Goal: Entertainment & Leisure: Consume media (video, audio)

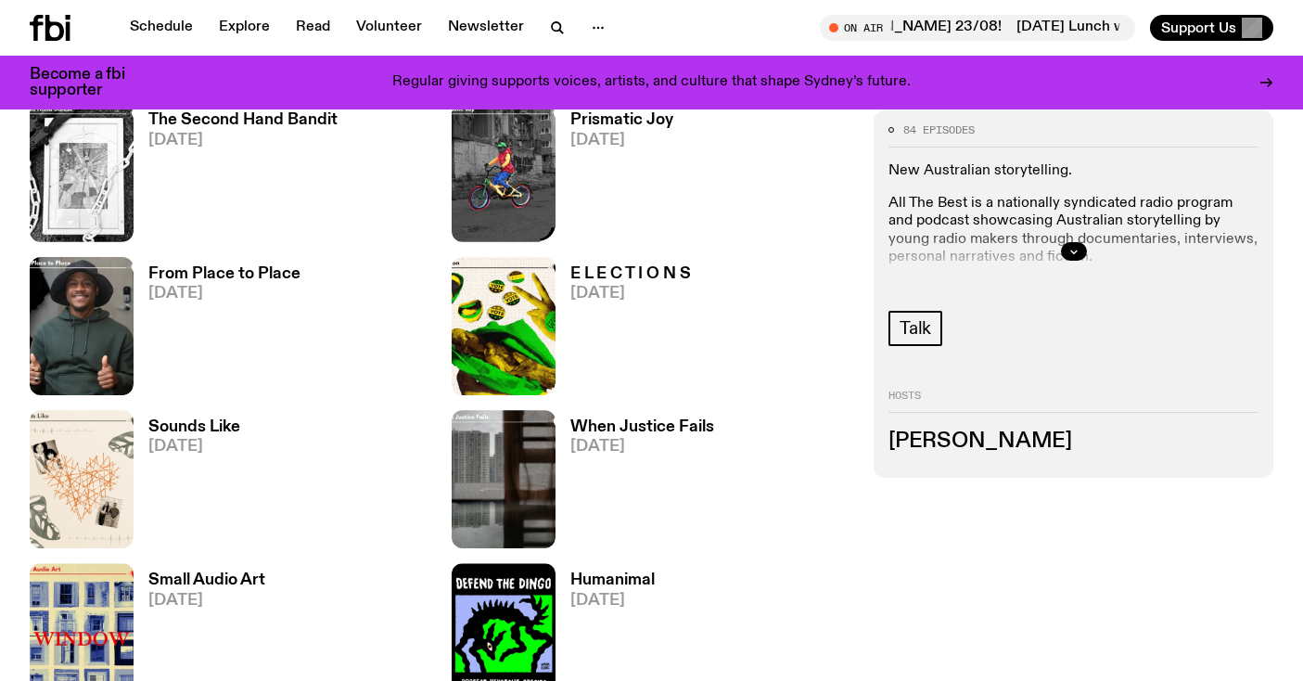
scroll to position [1860, 0]
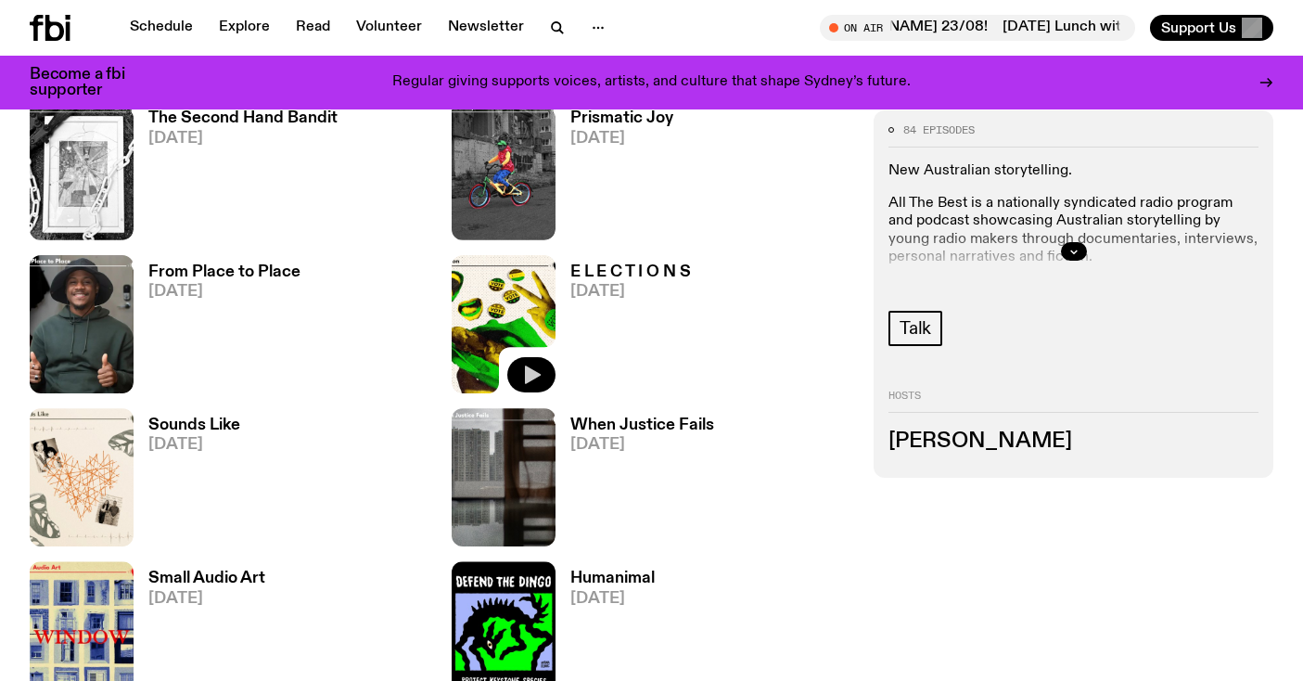
click at [535, 373] on icon "button" at bounding box center [533, 374] width 16 height 19
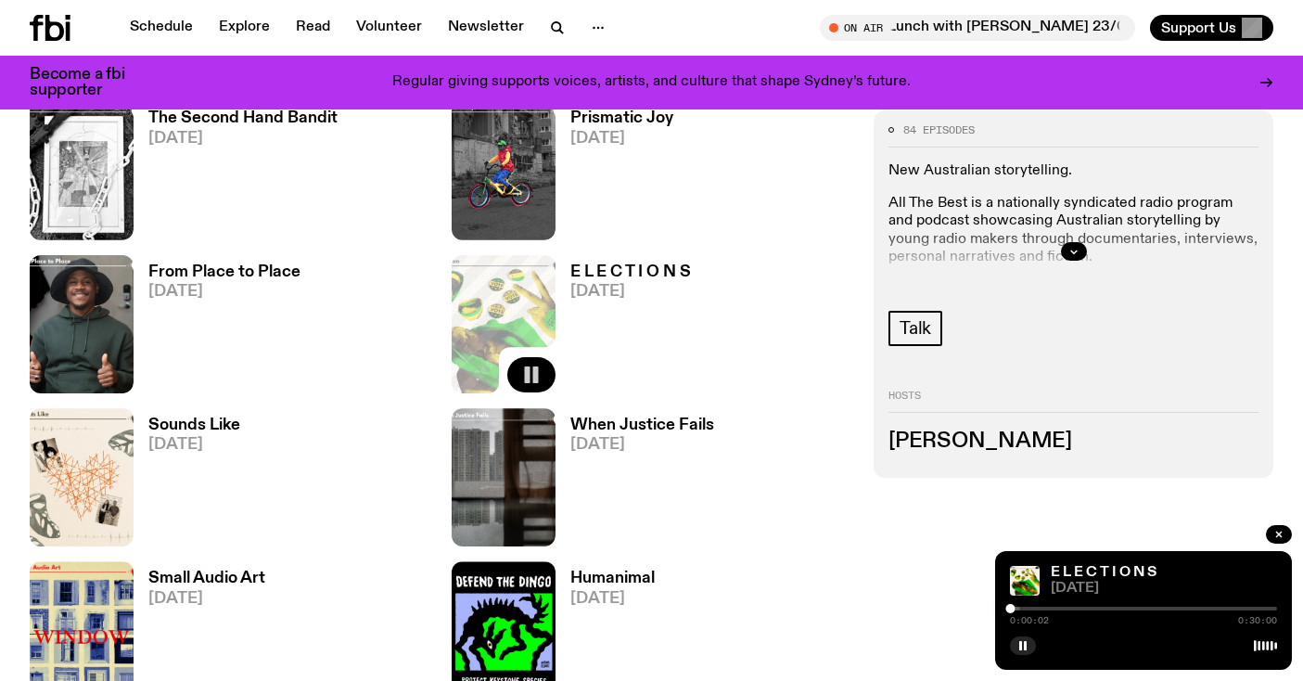
click at [1025, 608] on div at bounding box center [1143, 609] width 267 height 4
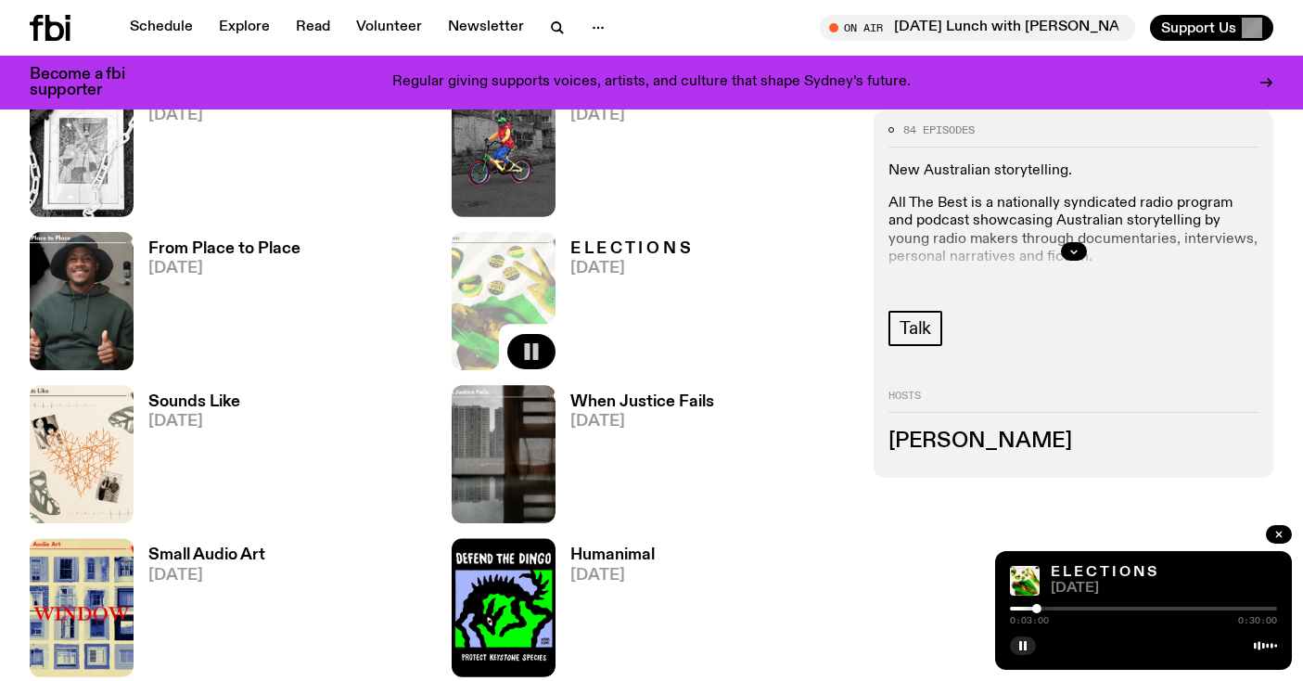
scroll to position [1885, 0]
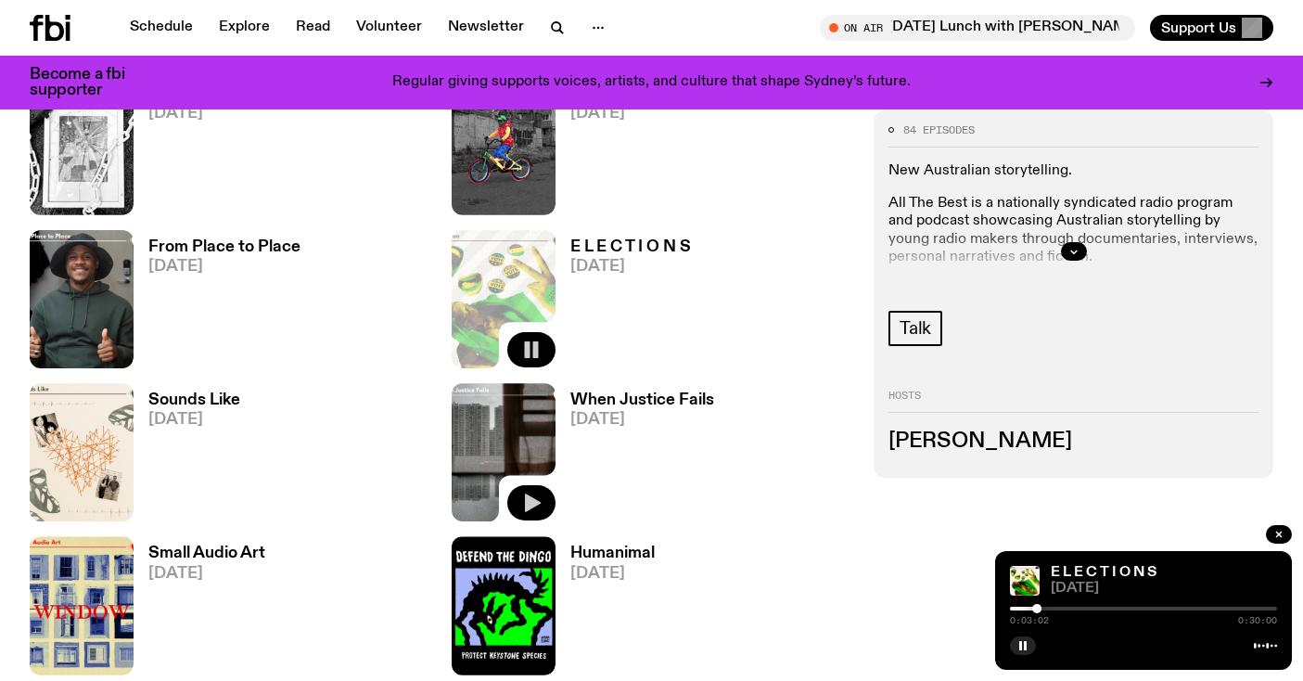
click at [531, 504] on icon "button" at bounding box center [533, 503] width 16 height 19
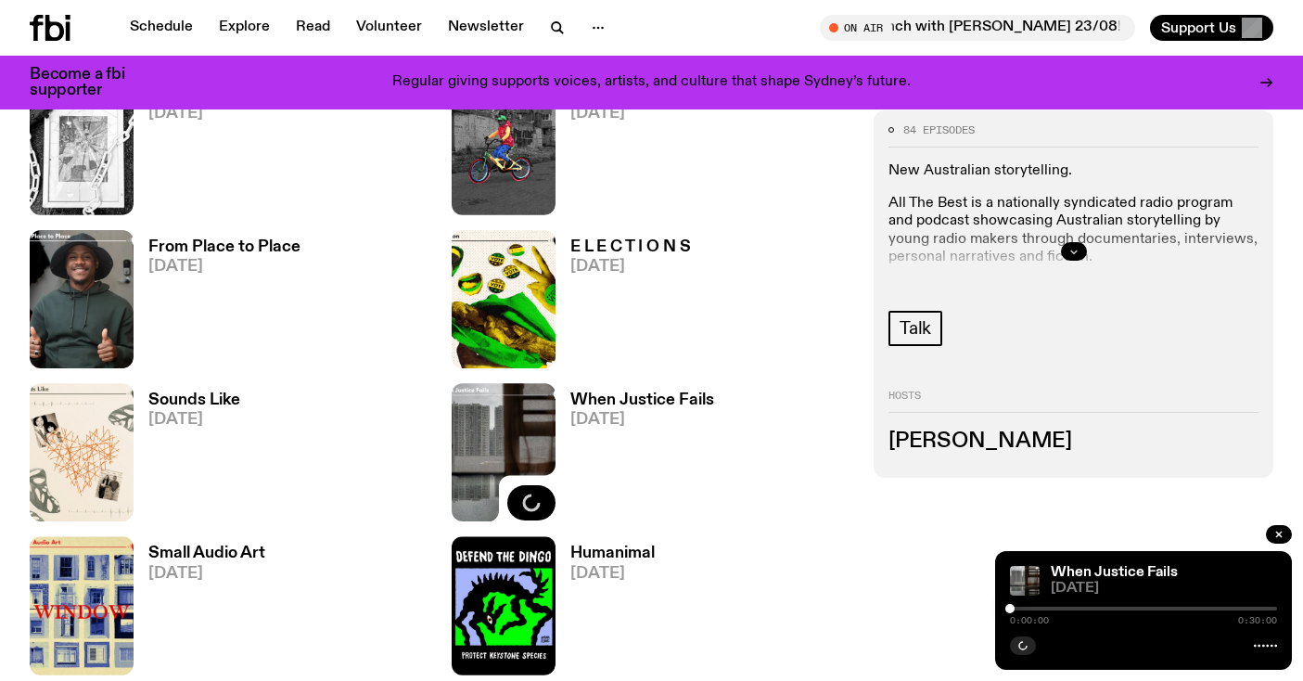
click at [1070, 255] on icon "button" at bounding box center [1073, 251] width 11 height 11
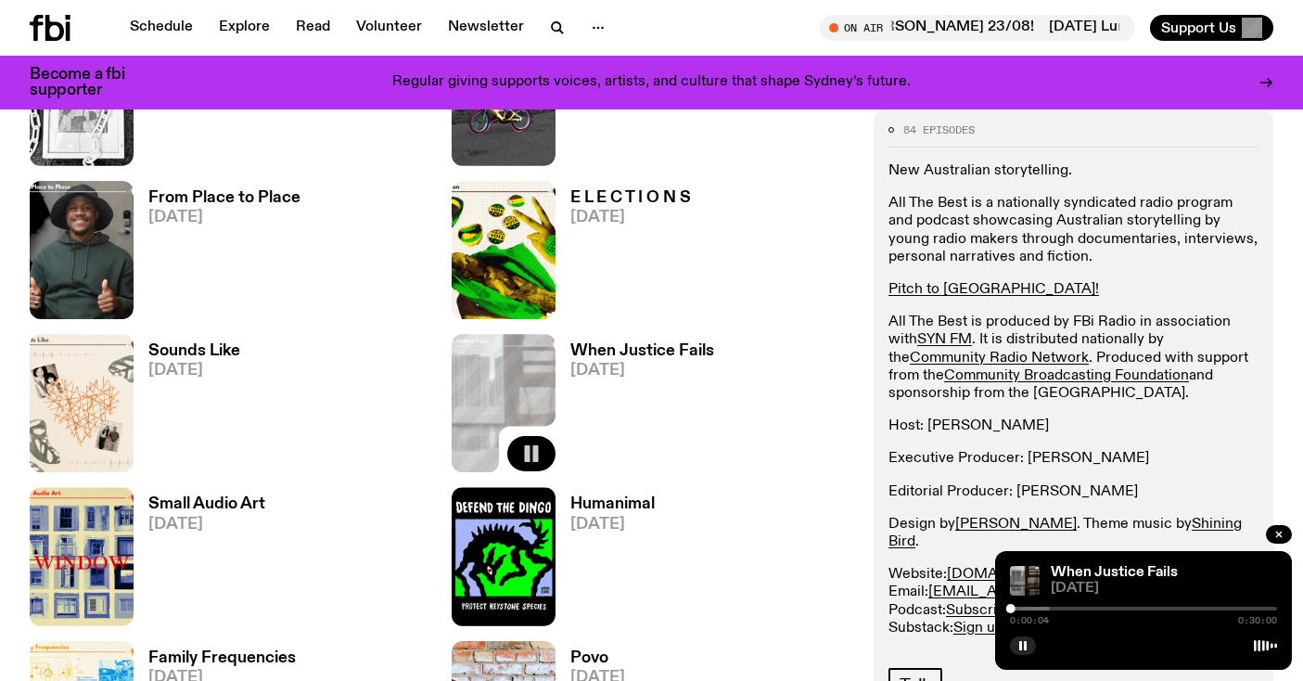
scroll to position [1896, 0]
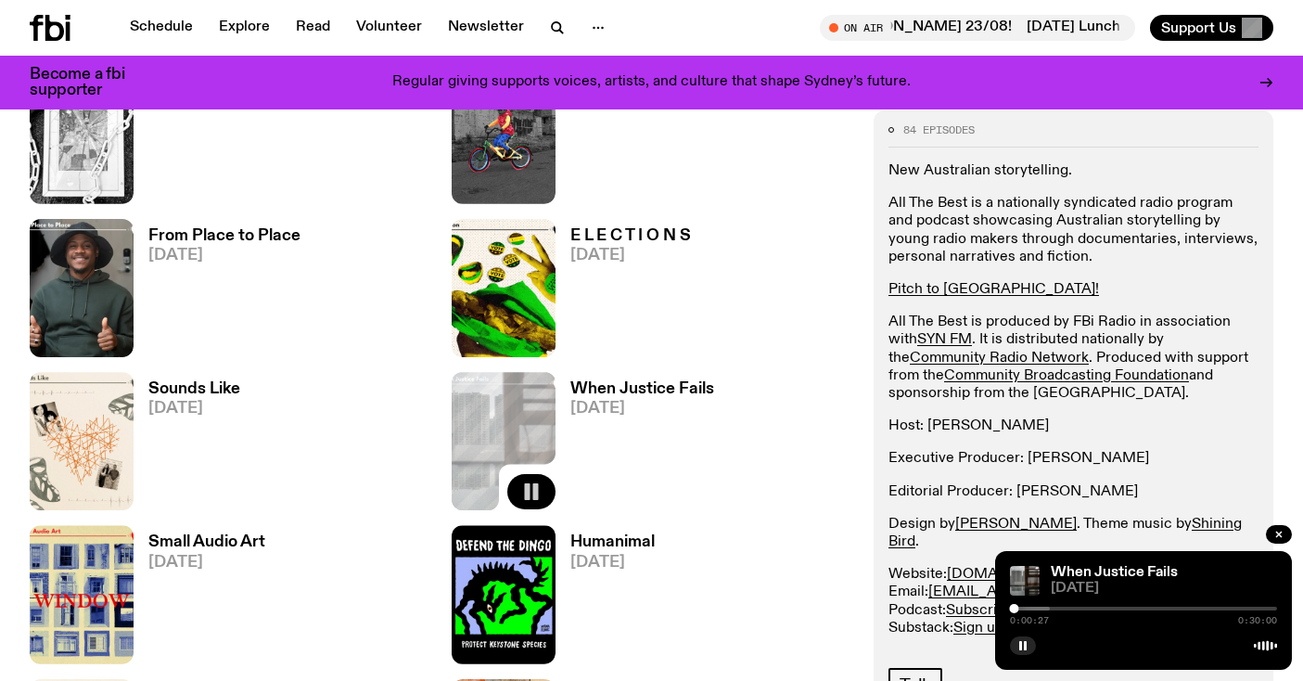
click at [1025, 608] on div at bounding box center [916, 609] width 267 height 4
click at [1024, 608] on div at bounding box center [1024, 608] width 9 height 9
click at [1019, 608] on div at bounding box center [1023, 608] width 9 height 9
click at [1017, 608] on div at bounding box center [1019, 608] width 9 height 9
click at [122, 342] on button "button" at bounding box center [109, 338] width 48 height 35
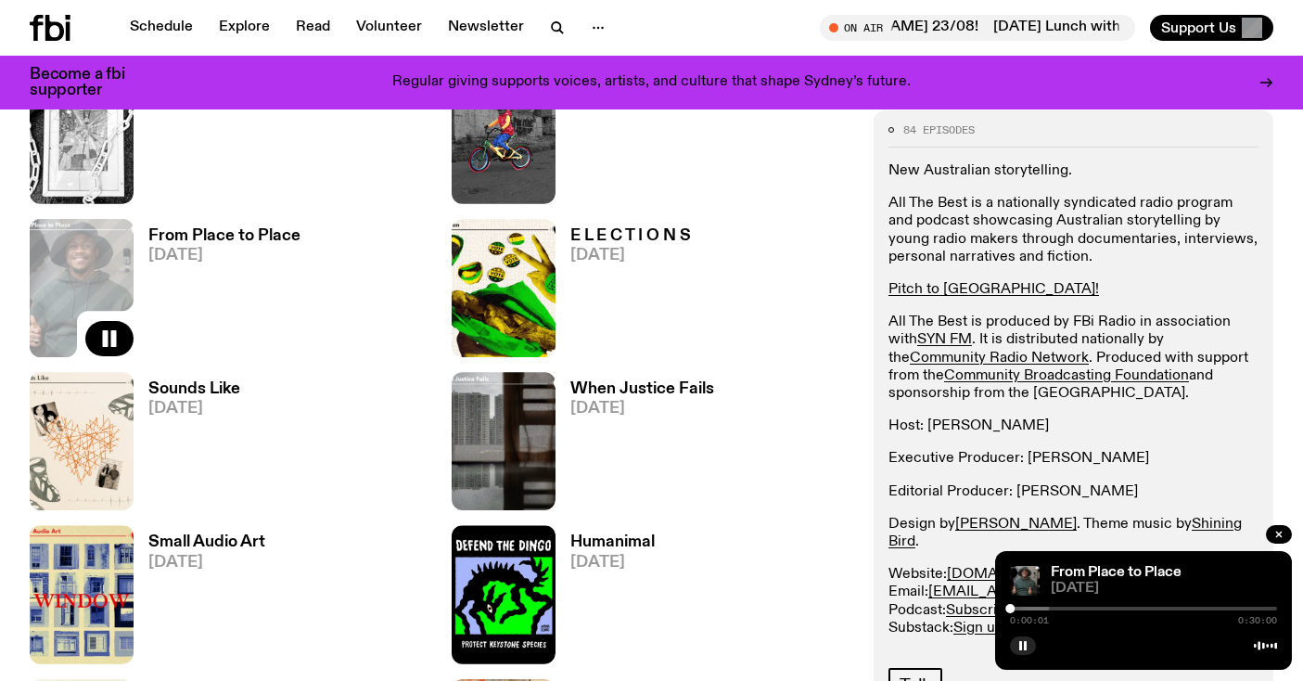
click at [1019, 608] on div at bounding box center [916, 609] width 267 height 4
click at [1017, 608] on div at bounding box center [1020, 608] width 9 height 9
click at [1016, 608] on div at bounding box center [1015, 608] width 9 height 9
click at [1014, 611] on div at bounding box center [1013, 608] width 9 height 9
drag, startPoint x: 1016, startPoint y: 610, endPoint x: 1001, endPoint y: 613, distance: 15.1
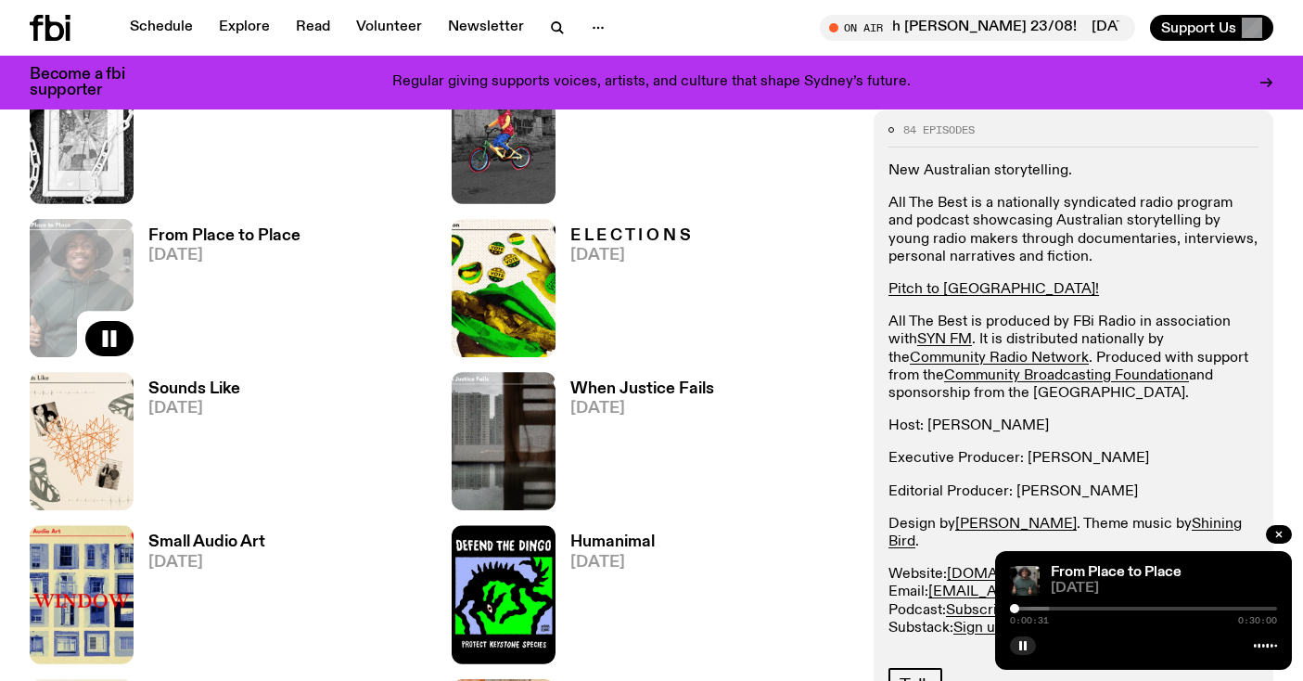
click at [1001, 613] on div "From Place to Place [DATE] 0:00:31 0:30:00" at bounding box center [1143, 610] width 297 height 119
drag, startPoint x: 1013, startPoint y: 609, endPoint x: 974, endPoint y: 610, distance: 39.0
click at [974, 610] on div "Schedule Explore Read Volunteer Newsletter About Us Contact Champions of emergi…" at bounding box center [651, 251] width 1303 height 4295
drag, startPoint x: 1010, startPoint y: 609, endPoint x: 983, endPoint y: 612, distance: 27.0
click at [983, 612] on div "Schedule Explore Read Volunteer Newsletter About Us Contact Champions of emergi…" at bounding box center [651, 251] width 1303 height 4295
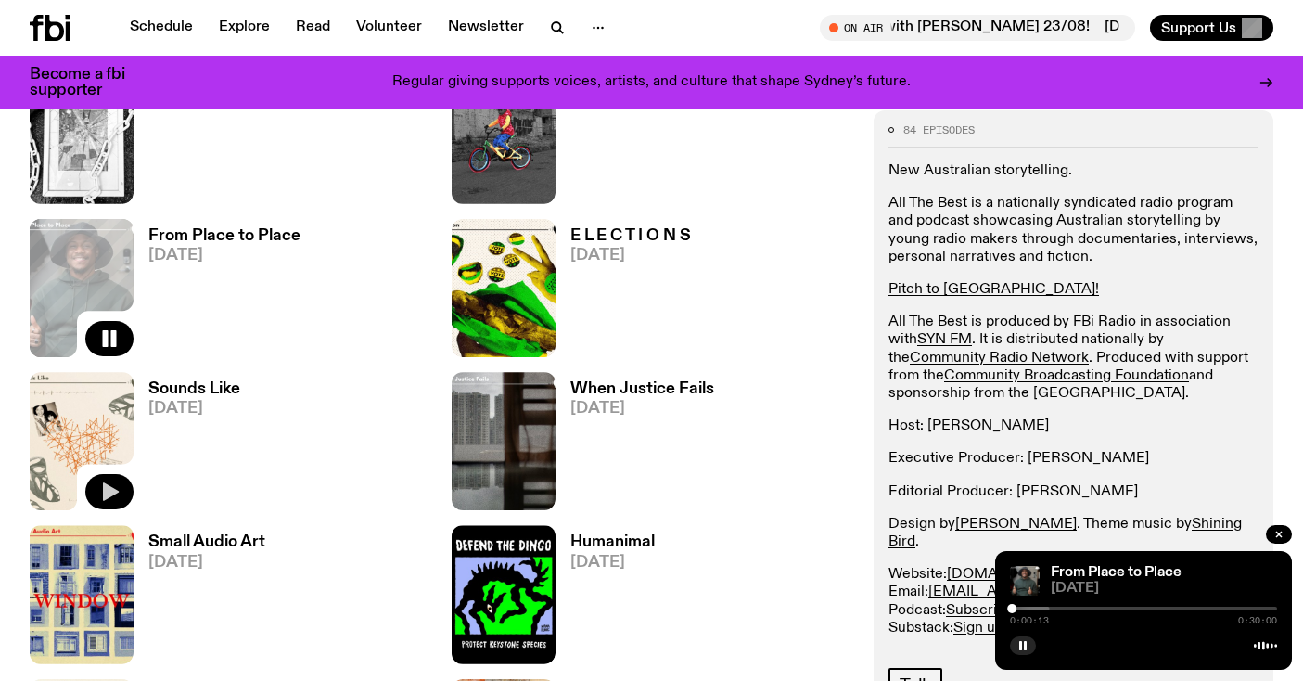
click at [117, 490] on icon "button" at bounding box center [109, 491] width 22 height 22
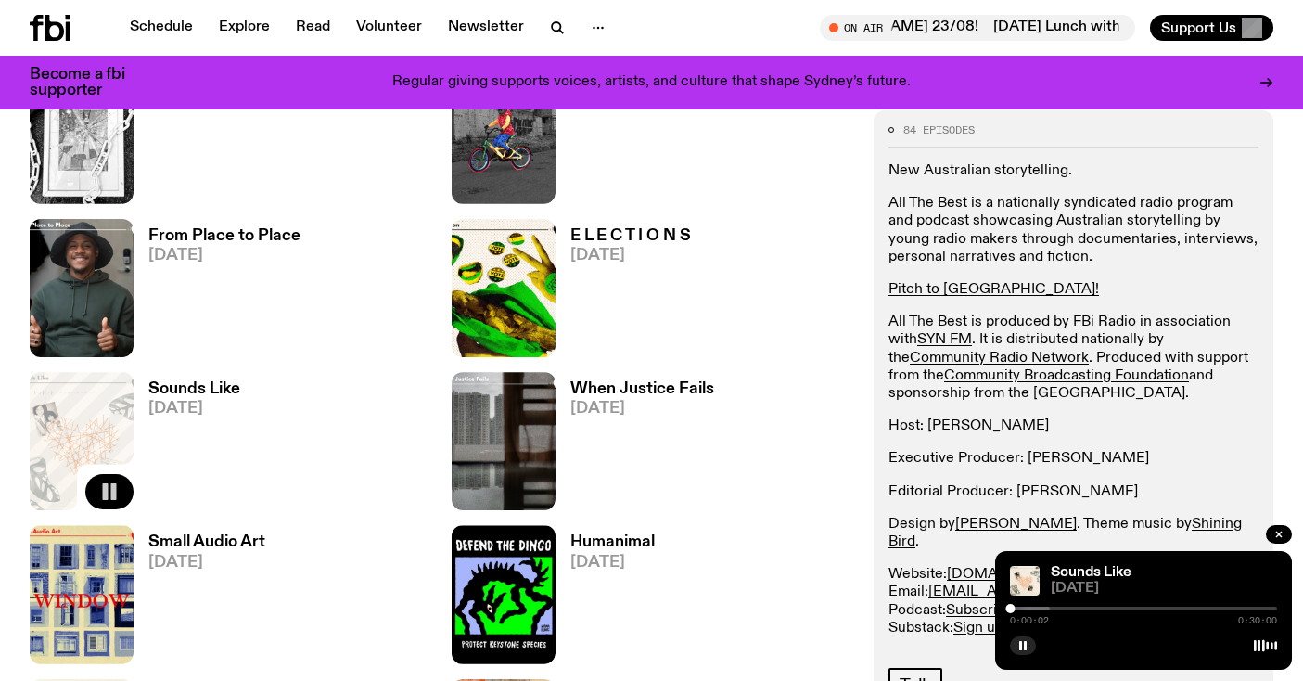
click at [1017, 610] on div "0:00:02 0:30:00" at bounding box center [1143, 614] width 267 height 22
click at [1017, 609] on div at bounding box center [916, 609] width 267 height 4
click at [1025, 611] on div "0:00:51 0:30:00" at bounding box center [1143, 614] width 267 height 22
click at [1025, 609] on div at bounding box center [916, 609] width 267 height 4
click at [1024, 608] on div at bounding box center [1023, 608] width 9 height 9
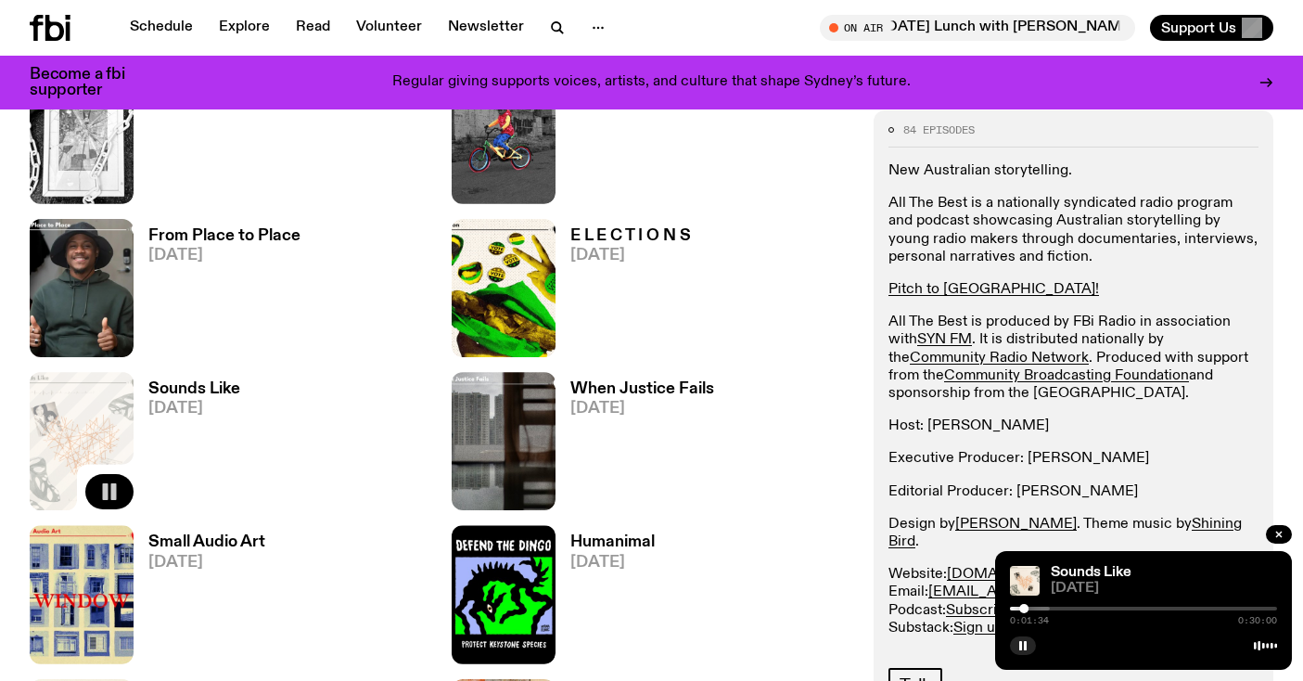
click at [1022, 608] on div at bounding box center [1023, 608] width 9 height 9
click at [1030, 609] on div at bounding box center [916, 609] width 267 height 4
click at [1039, 608] on div at bounding box center [916, 609] width 267 height 4
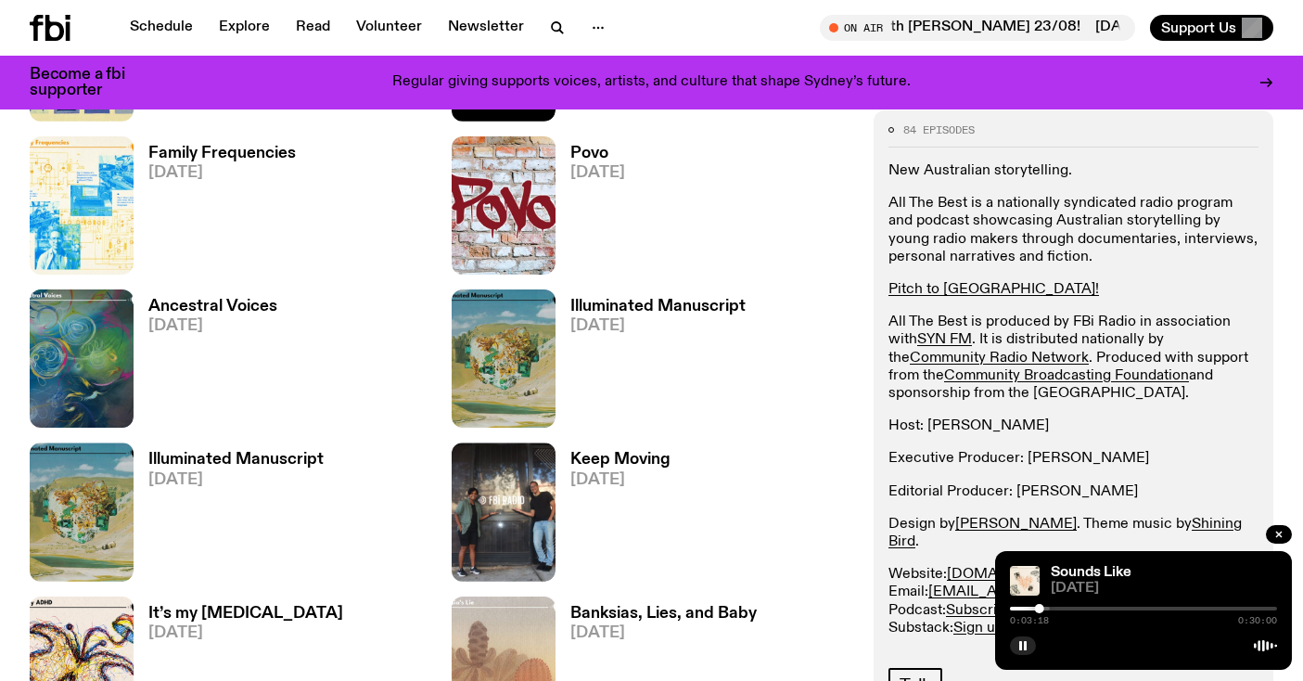
scroll to position [2439, 0]
click at [1018, 643] on icon "button" at bounding box center [1022, 645] width 11 height 11
